Goal: Task Accomplishment & Management: Complete application form

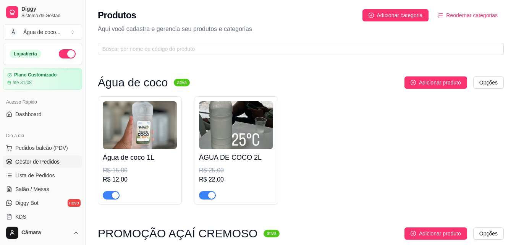
click at [37, 162] on span "Gestor de Pedidos" at bounding box center [37, 162] width 44 height 8
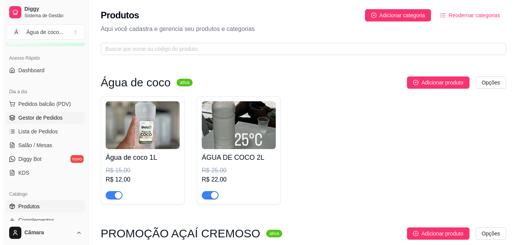
scroll to position [43, 0]
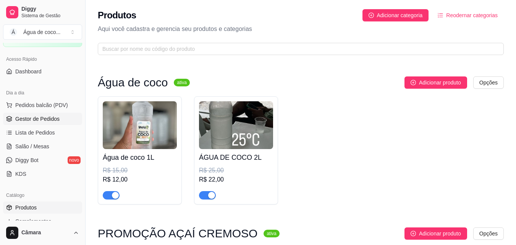
click at [35, 116] on span "Gestor de Pedidos" at bounding box center [37, 119] width 44 height 8
click at [38, 117] on span "Gestor de Pedidos" at bounding box center [37, 119] width 44 height 8
click at [39, 117] on span "Gestor de Pedidos" at bounding box center [37, 119] width 44 height 8
click at [29, 130] on span "Lista de Pedidos" at bounding box center [35, 133] width 40 height 8
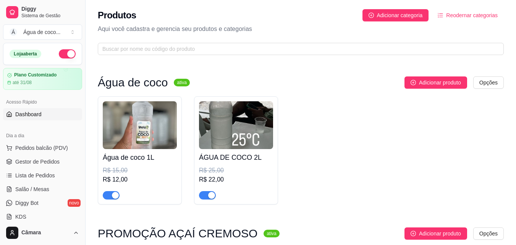
click at [32, 113] on span "Dashboard" at bounding box center [28, 114] width 26 height 8
click at [37, 116] on span "Dashboard" at bounding box center [28, 114] width 26 height 8
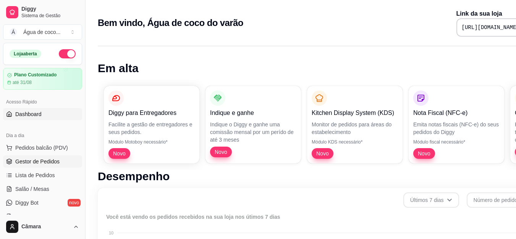
click at [55, 161] on span "Gestor de Pedidos" at bounding box center [37, 162] width 44 height 8
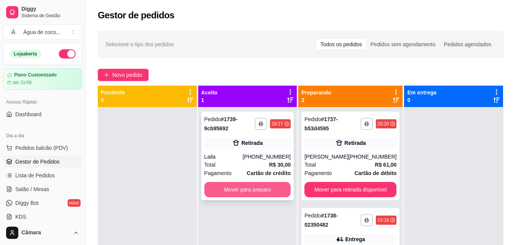
click at [274, 188] on button "Mover para preparo" at bounding box center [247, 189] width 87 height 15
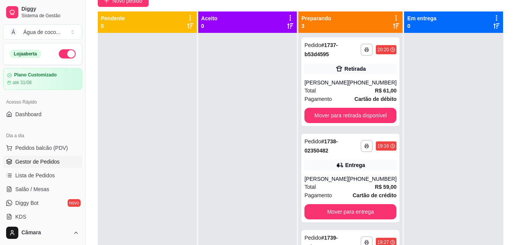
scroll to position [88, 0]
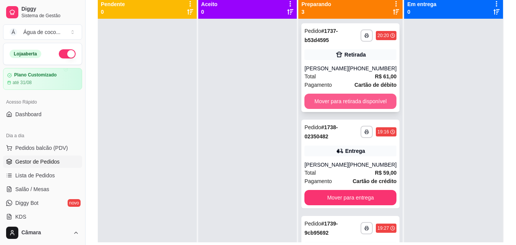
click at [323, 106] on button "Mover para retirada disponível" at bounding box center [350, 101] width 92 height 15
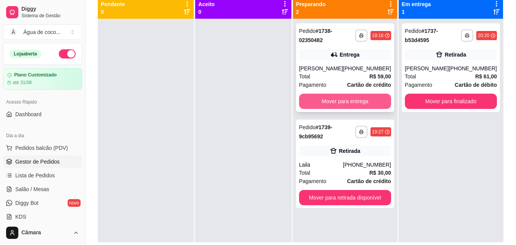
click at [358, 100] on button "Mover para entrega" at bounding box center [345, 101] width 92 height 15
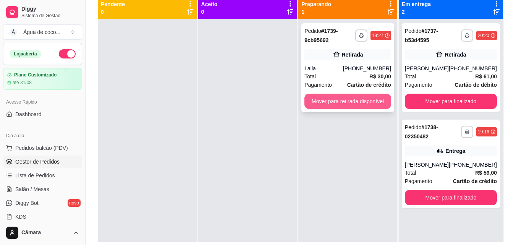
click at [357, 106] on button "Mover para retirada disponível" at bounding box center [347, 101] width 87 height 15
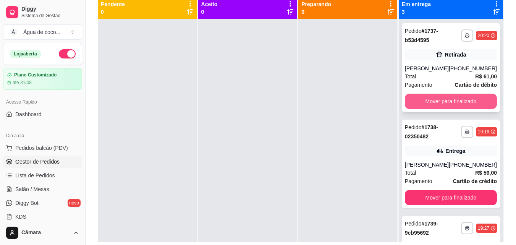
click at [454, 109] on button "Mover para finalizado" at bounding box center [451, 101] width 92 height 15
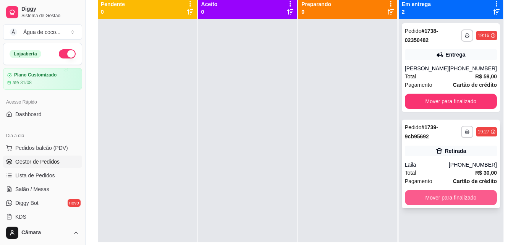
click at [450, 196] on button "Mover para finalizado" at bounding box center [451, 197] width 92 height 15
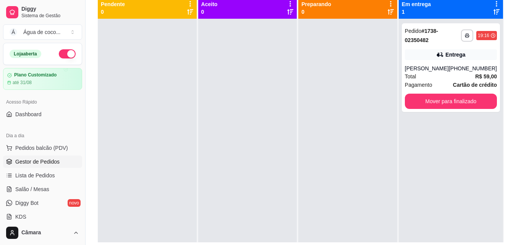
drag, startPoint x: 83, startPoint y: 81, endPoint x: 81, endPoint y: 0, distance: 80.2
click at [83, 13] on button "Toggle Sidebar" at bounding box center [85, 122] width 6 height 245
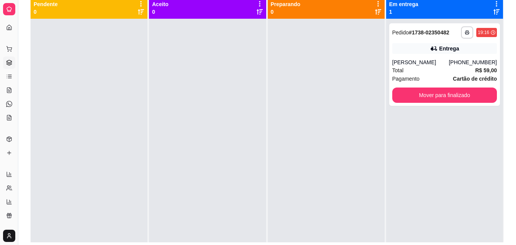
click at [7, 31] on div "Dia a dia" at bounding box center [9, 37] width 12 height 12
click at [11, 31] on div "Dia a dia" at bounding box center [9, 37] width 12 height 12
click at [21, 37] on button "Toggle Sidebar" at bounding box center [18, 122] width 6 height 245
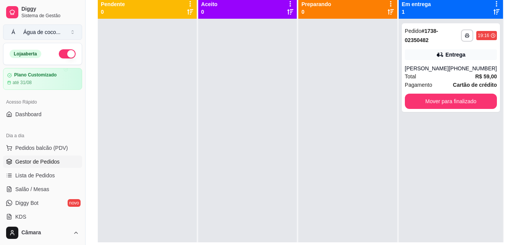
click at [21, 40] on div "Diggy Sistema de Gestão Á Água de coco ..." at bounding box center [42, 21] width 85 height 43
click at [47, 117] on link "Dashboard" at bounding box center [42, 114] width 79 height 12
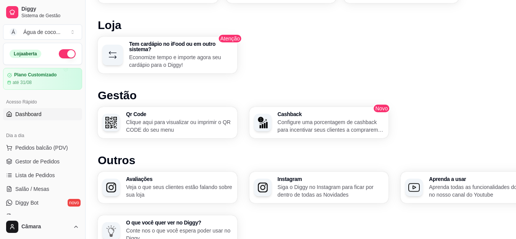
scroll to position [410, 0]
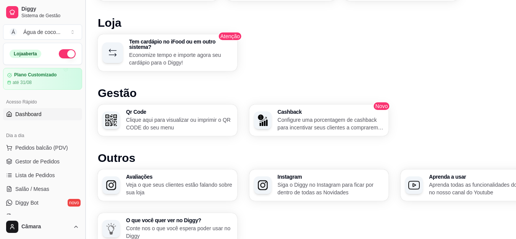
drag, startPoint x: 83, startPoint y: 72, endPoint x: 84, endPoint y: 89, distance: 17.2
click at [84, 89] on button "Toggle Sidebar" at bounding box center [85, 119] width 6 height 239
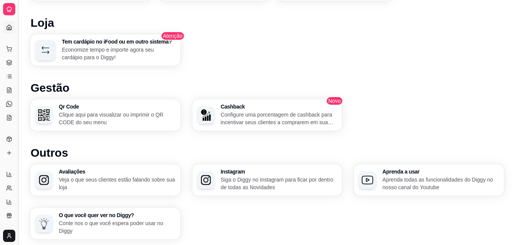
click at [20, 81] on button "Toggle Sidebar" at bounding box center [18, 122] width 6 height 245
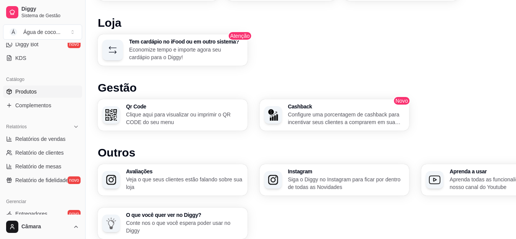
scroll to position [147, 0]
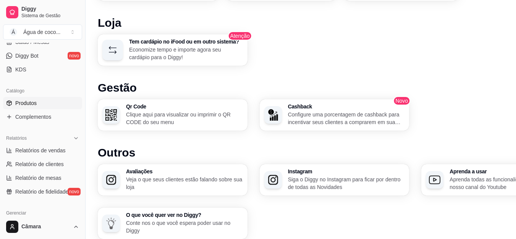
click at [35, 104] on span "Produtos" at bounding box center [25, 103] width 21 height 8
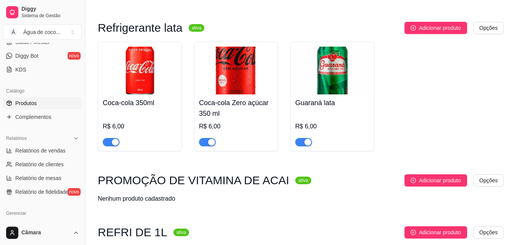
scroll to position [2297, 0]
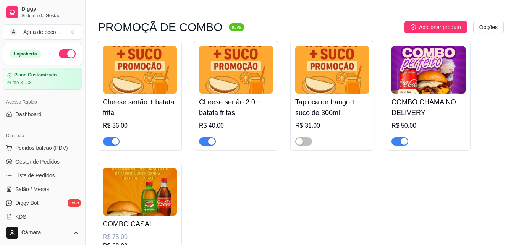
scroll to position [456, 0]
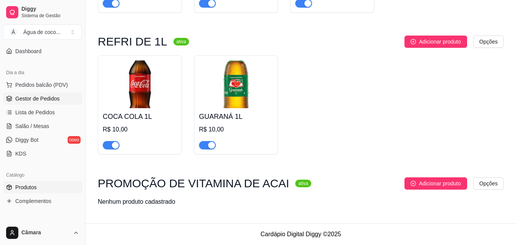
scroll to position [61, 0]
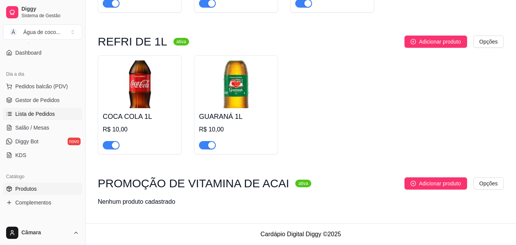
click at [44, 113] on span "Lista de Pedidos" at bounding box center [35, 114] width 40 height 8
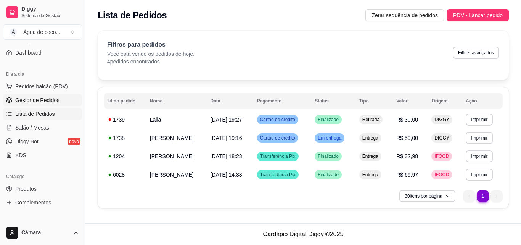
click at [48, 101] on span "Gestor de Pedidos" at bounding box center [37, 100] width 44 height 8
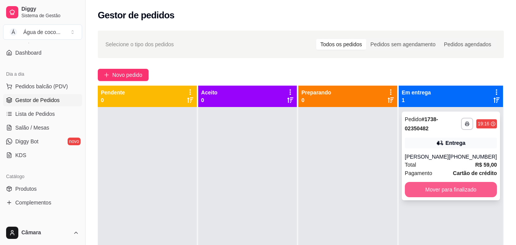
click at [425, 192] on button "Mover para finalizado" at bounding box center [451, 189] width 92 height 15
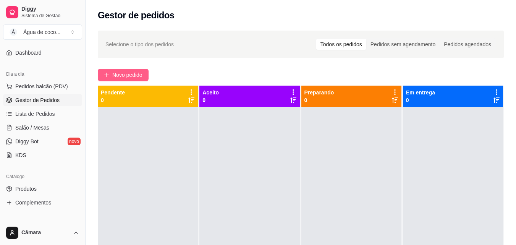
click at [138, 76] on span "Novo pedido" at bounding box center [127, 75] width 30 height 8
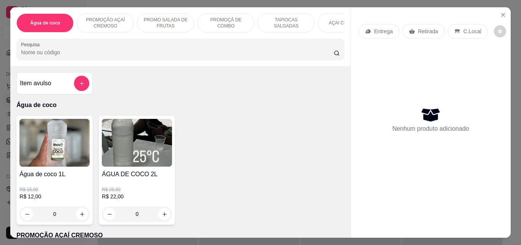
click at [331, 23] on p "AÇAI CREMOSO" at bounding box center [346, 23] width 35 height 6
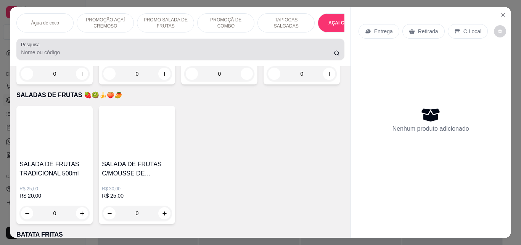
scroll to position [20, 0]
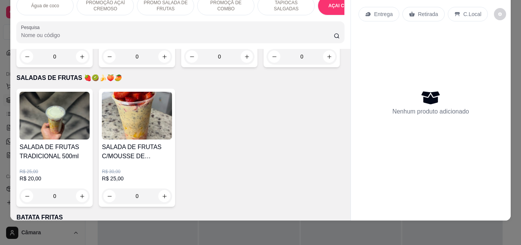
click at [79, 64] on div "0" at bounding box center [54, 56] width 70 height 15
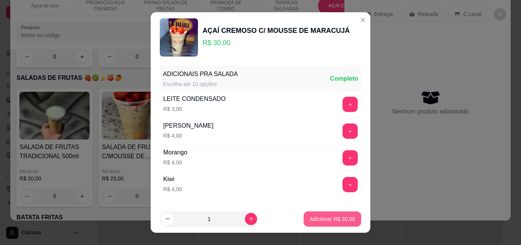
click at [326, 215] on p "Adicionar R$ 30,00" at bounding box center [332, 219] width 45 height 8
type input "1"
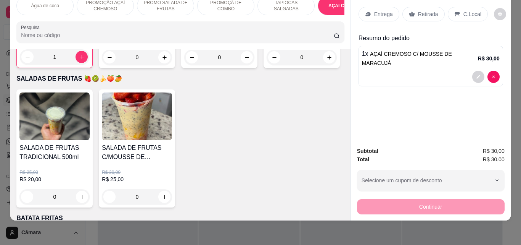
click at [366, 11] on icon at bounding box center [368, 14] width 6 height 6
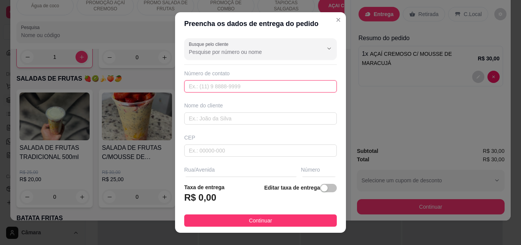
click at [202, 87] on input "text" at bounding box center [260, 86] width 153 height 12
type input "(73) 99999-9999"
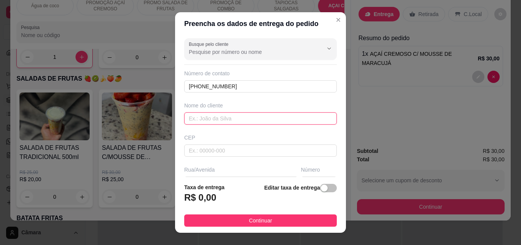
click at [207, 121] on input "text" at bounding box center [260, 118] width 153 height 12
type input "eduardo"
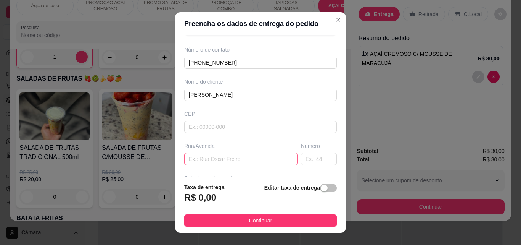
scroll to position [32, 0]
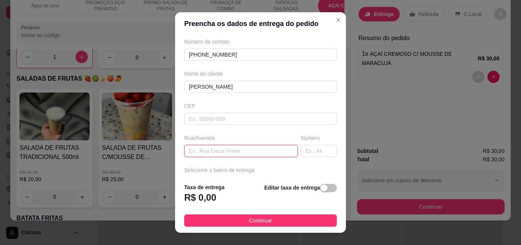
click at [240, 152] on input "text" at bounding box center [241, 151] width 114 height 12
type input "caminho 2"
click at [303, 150] on input "text" at bounding box center [319, 151] width 36 height 12
type input "13"
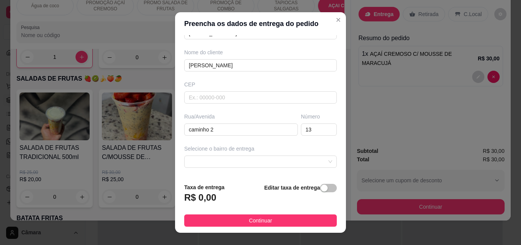
scroll to position [77, 0]
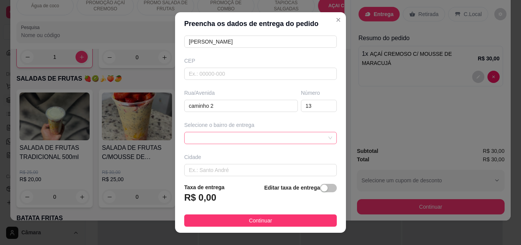
click at [243, 140] on span at bounding box center [261, 137] width 144 height 11
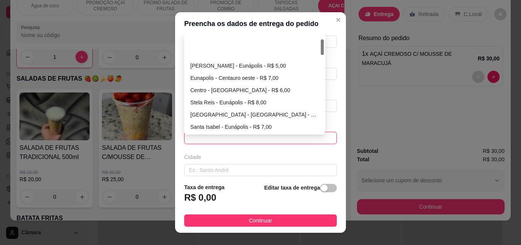
scroll to position [26, 0]
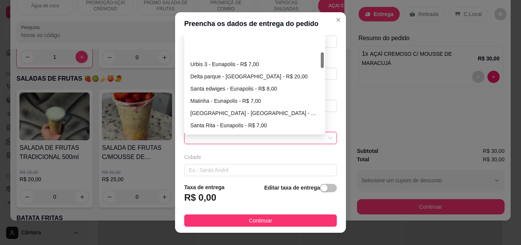
drag, startPoint x: 319, startPoint y: 42, endPoint x: 324, endPoint y: 59, distance: 17.8
click at [324, 59] on div "Busque pelo cliente Número de contato (73) 99999-9999 Nome do cliente eduardo C…" at bounding box center [260, 106] width 171 height 142
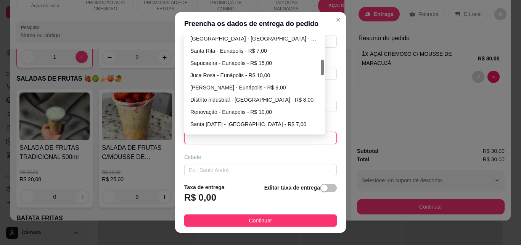
drag, startPoint x: 320, startPoint y: 59, endPoint x: 318, endPoint y: 64, distance: 5.6
click at [321, 66] on div at bounding box center [322, 68] width 3 height 16
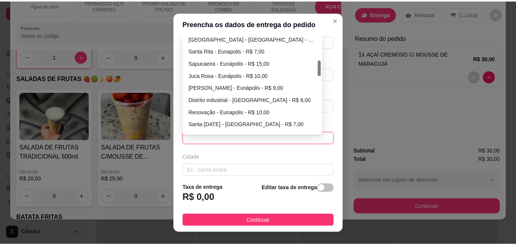
scroll to position [149, 0]
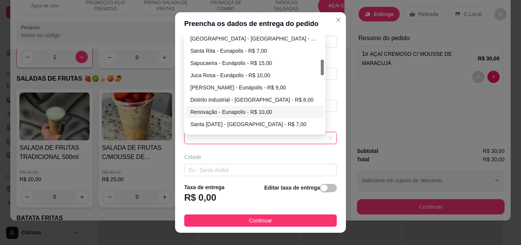
click at [270, 115] on div "Renovação - Eunapolis - R$ 10,00" at bounding box center [254, 112] width 129 height 8
type input "Eunapolis"
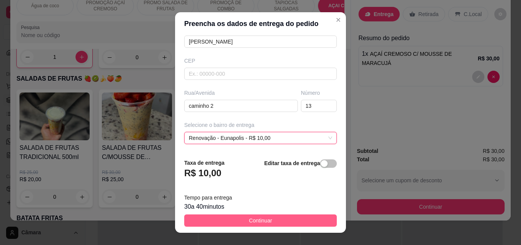
click at [288, 222] on button "Continuar" at bounding box center [260, 220] width 153 height 12
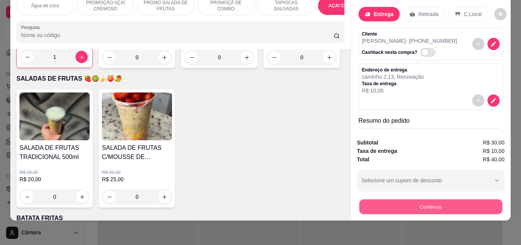
click at [382, 202] on button "Continuar" at bounding box center [430, 206] width 143 height 15
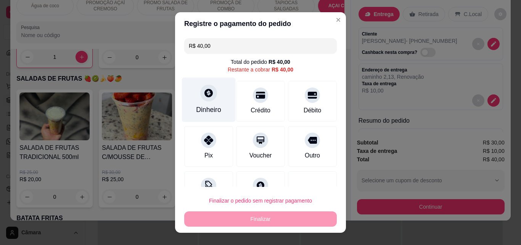
click at [200, 96] on div at bounding box center [208, 92] width 17 height 17
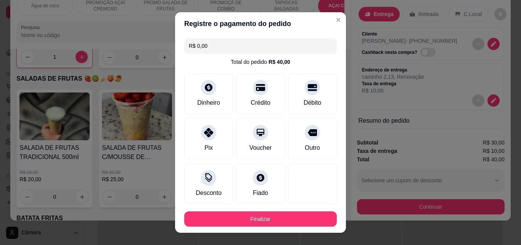
type input "R$ 0,00"
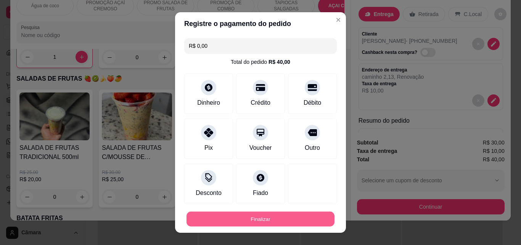
click at [295, 221] on button "Finalizar" at bounding box center [261, 218] width 148 height 15
